Goal: Information Seeking & Learning: Learn about a topic

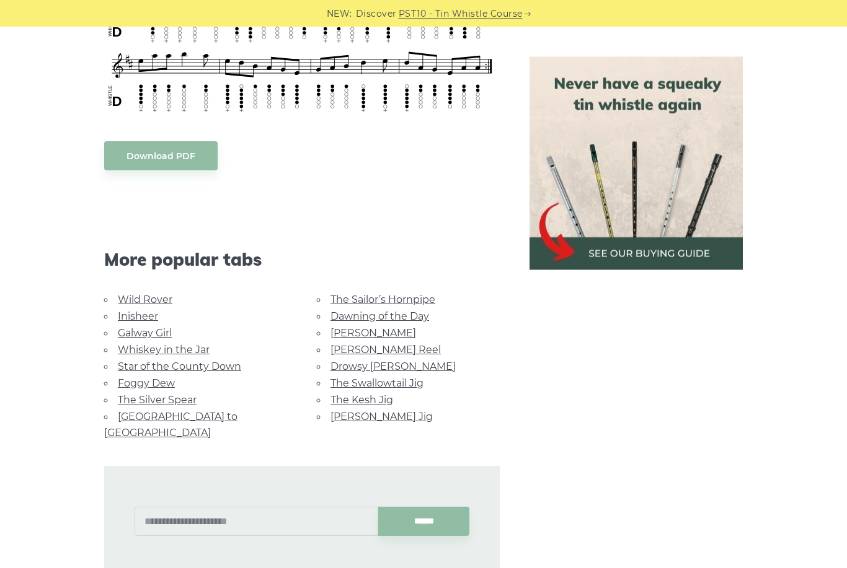
scroll to position [705, 0]
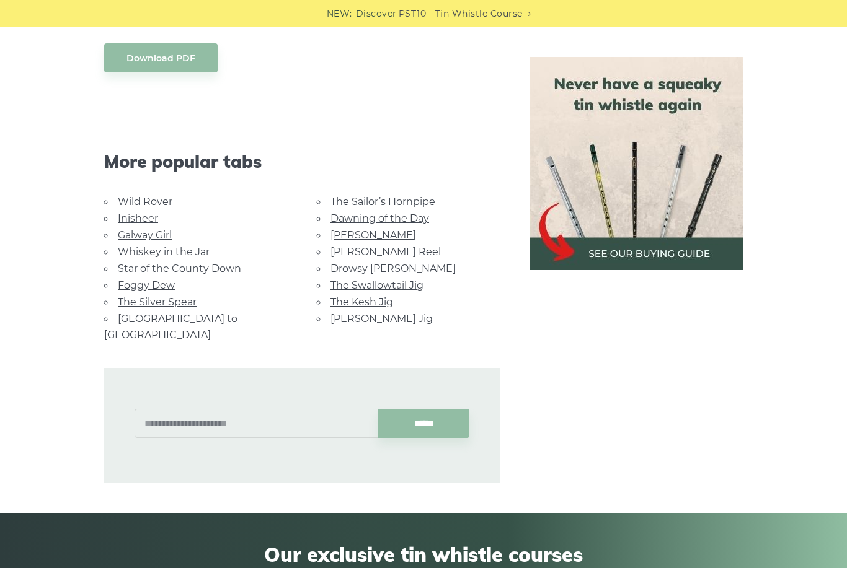
click at [150, 232] on link "Galway Girl" at bounding box center [145, 235] width 54 height 12
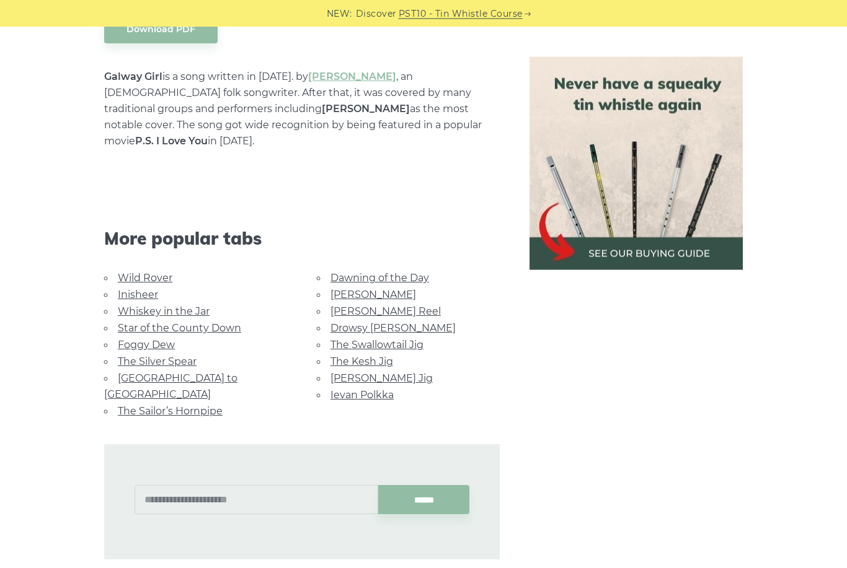
scroll to position [728, 0]
click at [384, 373] on link "[PERSON_NAME] Jig" at bounding box center [381, 379] width 102 height 12
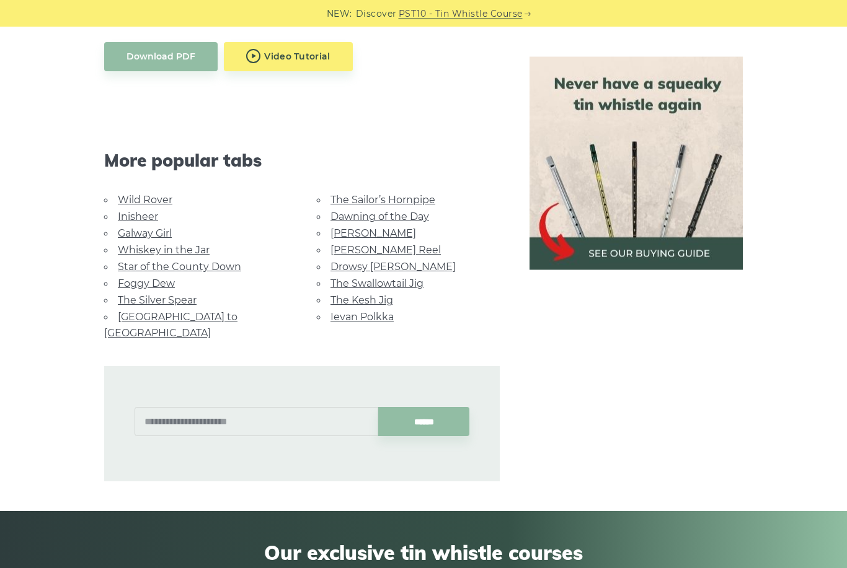
scroll to position [735, 0]
click at [195, 250] on link "Whiskey in the Jar" at bounding box center [164, 250] width 92 height 12
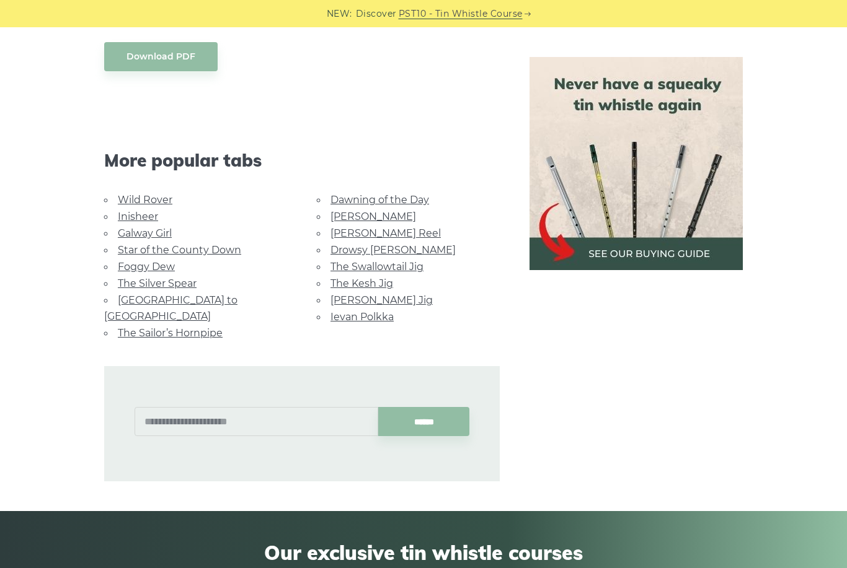
scroll to position [704, 0]
click at [374, 316] on link "Ievan Polkka" at bounding box center [361, 317] width 63 height 12
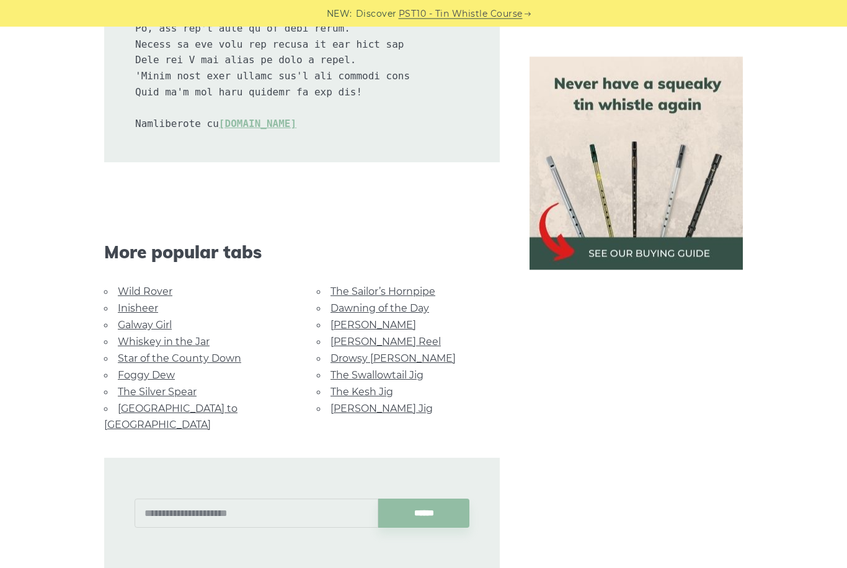
scroll to position [2812, 0]
click at [374, 336] on link "[PERSON_NAME] Reel" at bounding box center [385, 342] width 110 height 12
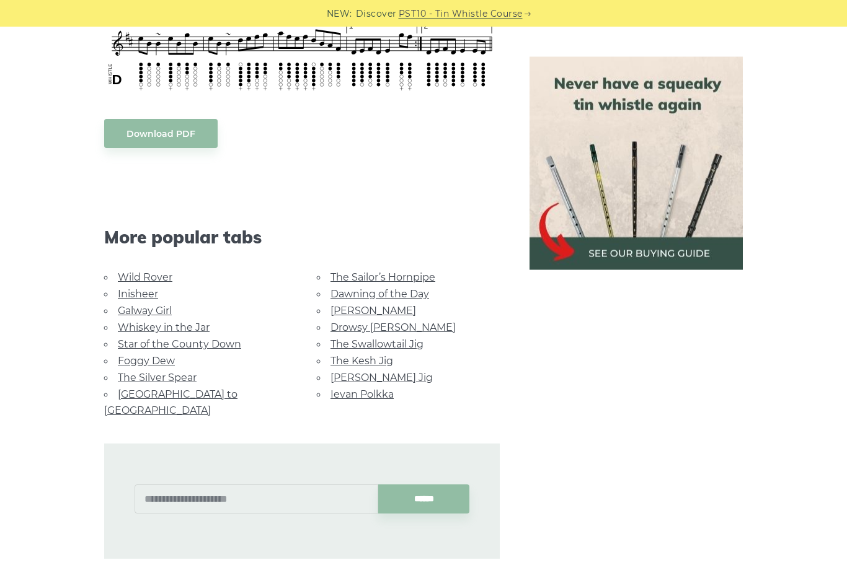
scroll to position [655, 0]
click at [206, 389] on link "[GEOGRAPHIC_DATA] to [GEOGRAPHIC_DATA]" at bounding box center [170, 403] width 133 height 28
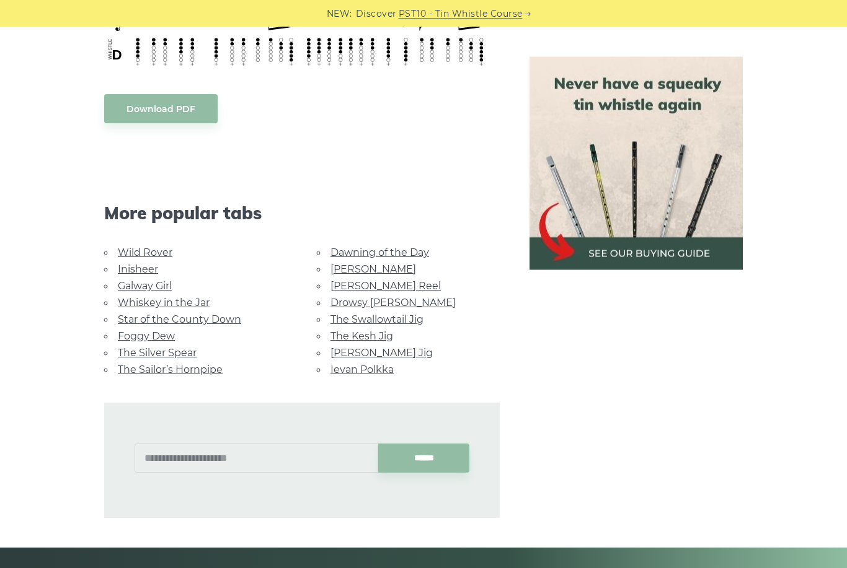
scroll to position [597, 0]
click at [376, 330] on link "The Kesh Jig" at bounding box center [361, 336] width 63 height 12
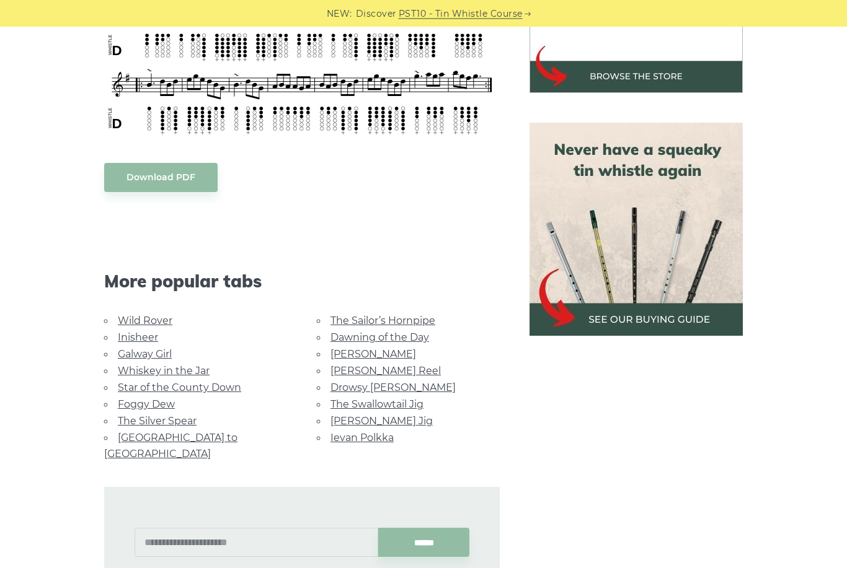
scroll to position [475, 0]
click at [404, 402] on link "The Swallowtail Jig" at bounding box center [376, 405] width 93 height 12
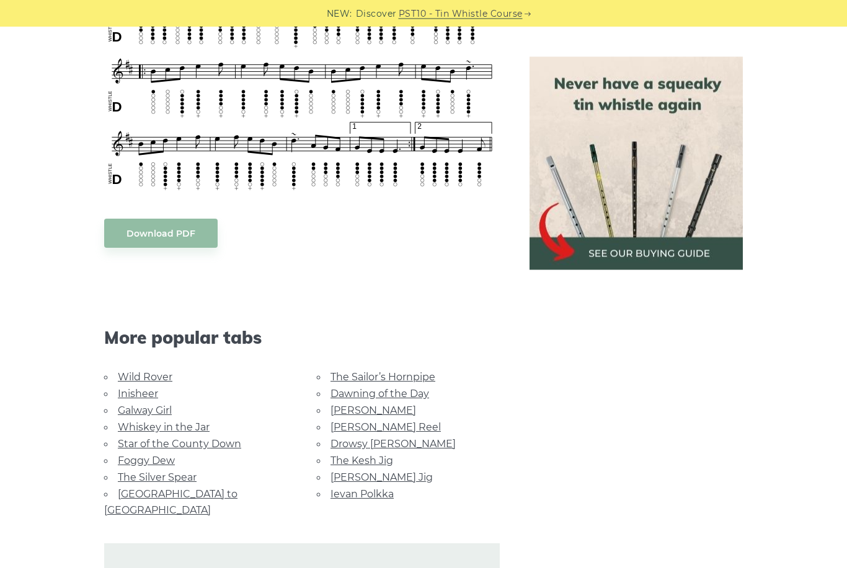
scroll to position [845, 0]
click at [413, 382] on link "The Sailor’s Hornpipe" at bounding box center [382, 377] width 105 height 12
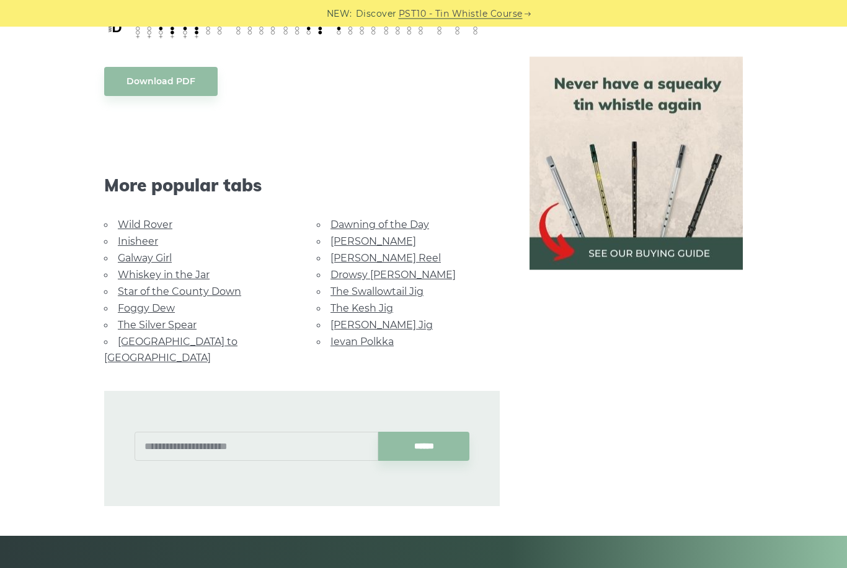
scroll to position [703, 0]
click at [377, 258] on link "[PERSON_NAME] Reel" at bounding box center [385, 258] width 110 height 12
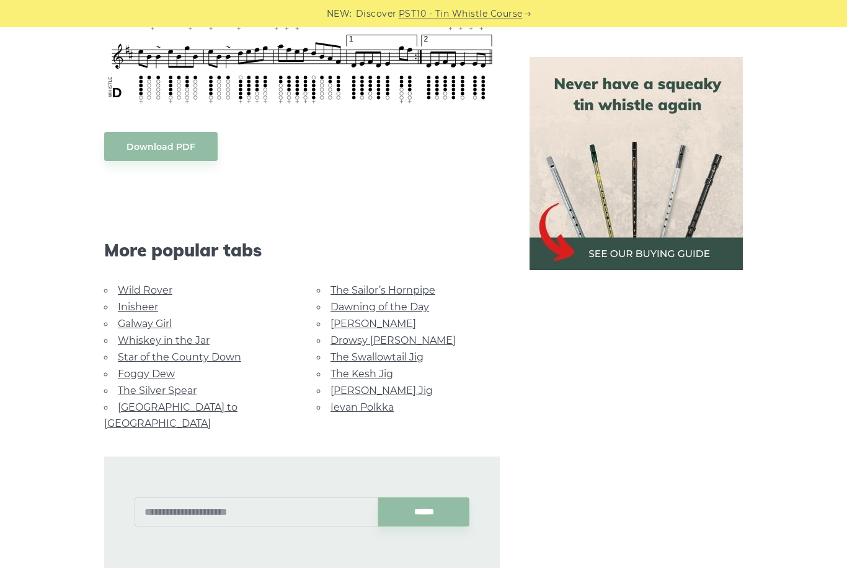
scroll to position [713, 0]
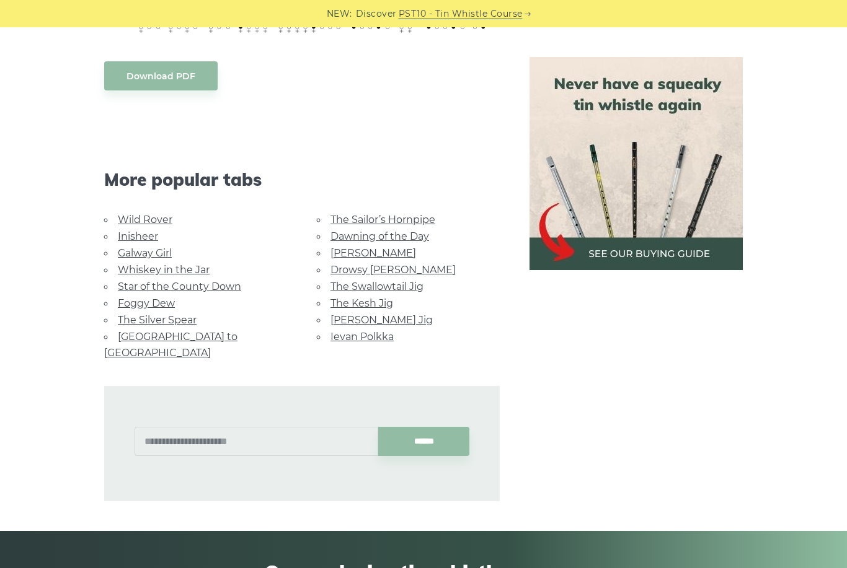
click at [190, 271] on link "Whiskey in the Jar" at bounding box center [164, 270] width 92 height 12
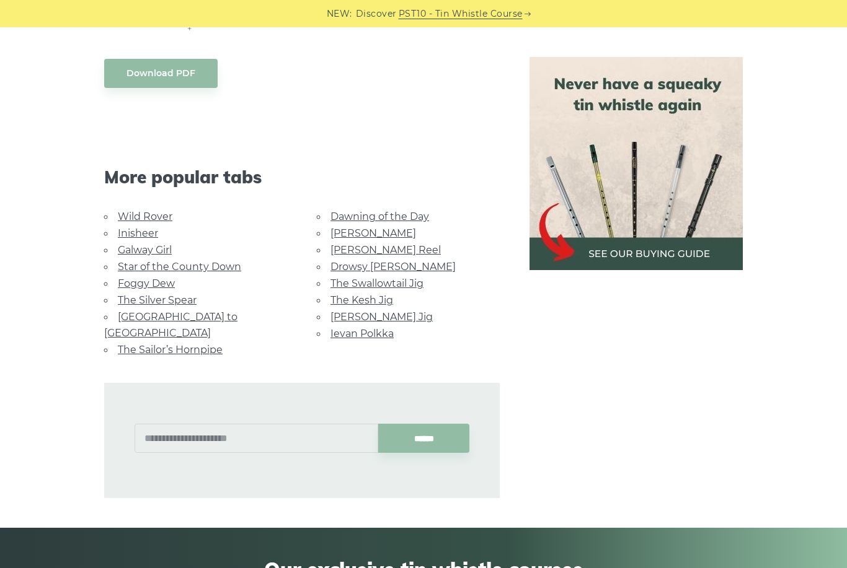
scroll to position [739, 0]
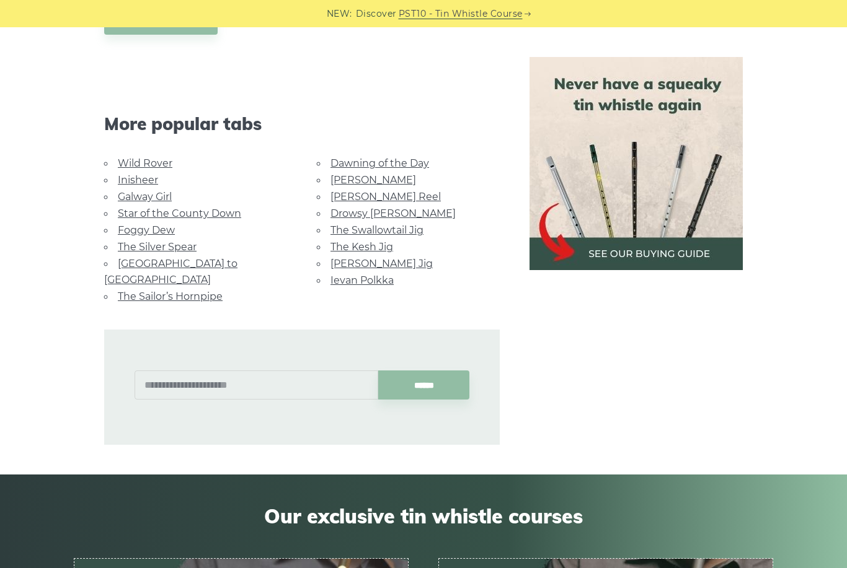
click at [151, 165] on link "Wild Rover" at bounding box center [145, 163] width 55 height 12
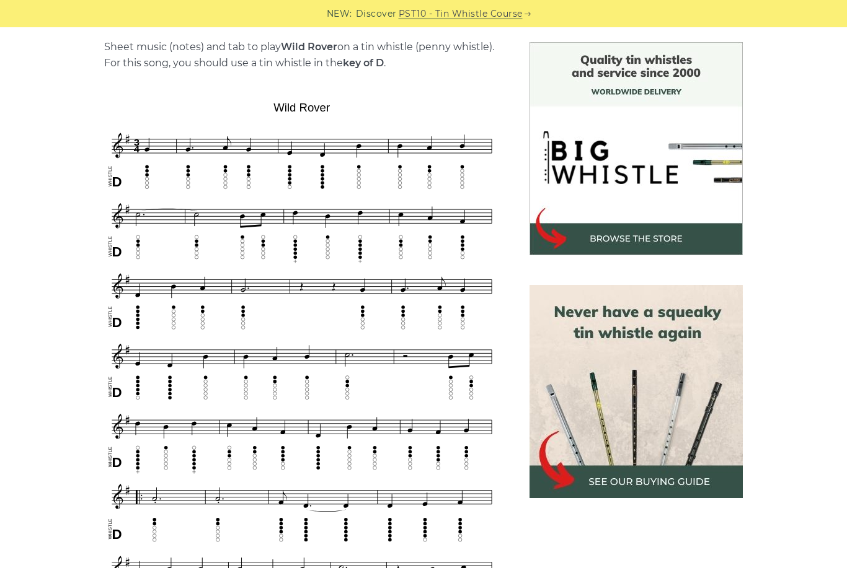
scroll to position [327, 0]
